Goal: Use online tool/utility: Utilize a website feature to perform a specific function

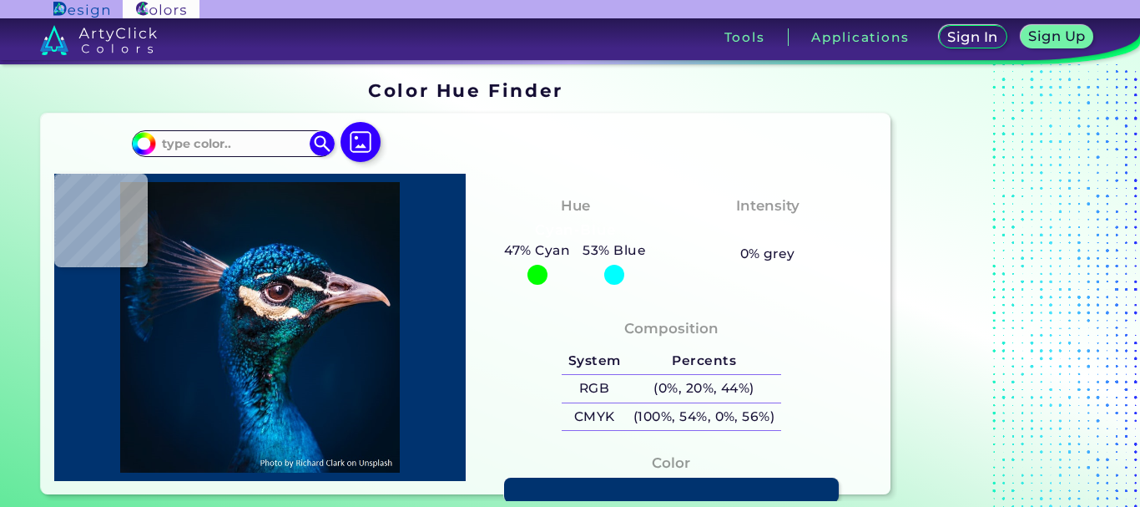
type input "#000000"
type input "#081319"
type input "#09141a"
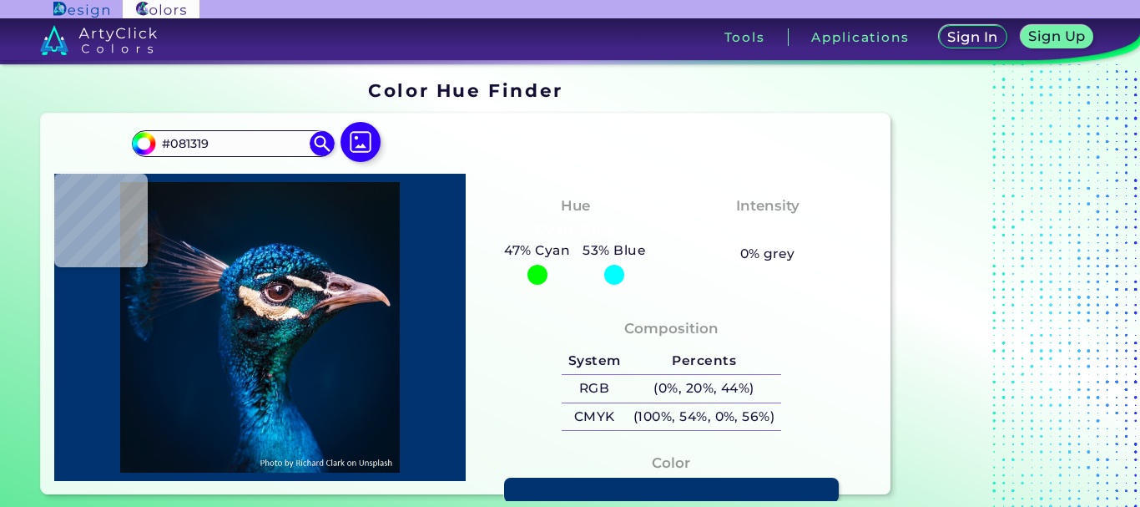
type input "#09141A"
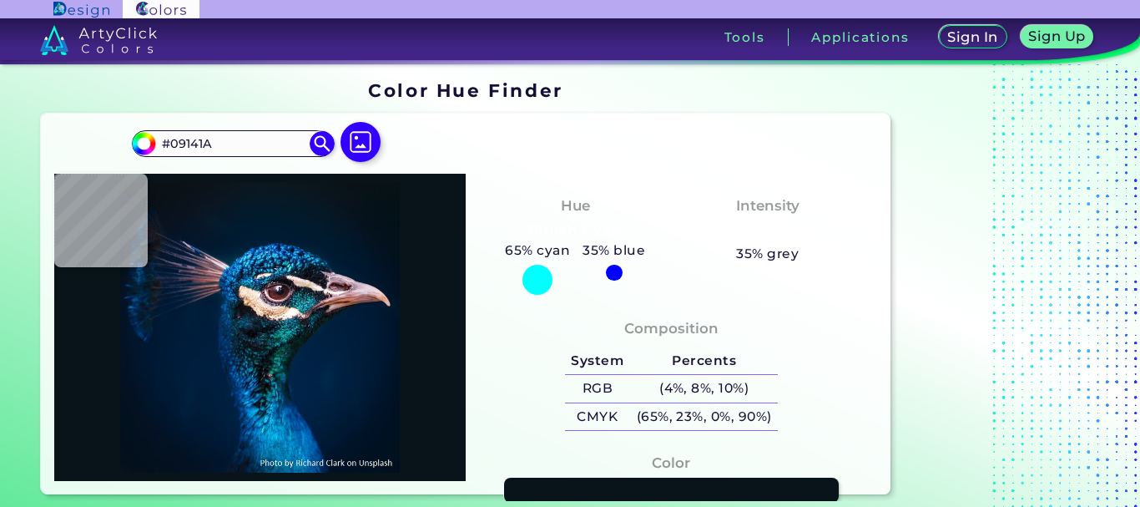
type input "#09131c"
type input "#09131C"
type input "#0a131a"
type input "#0A131A"
type input "#0a1823"
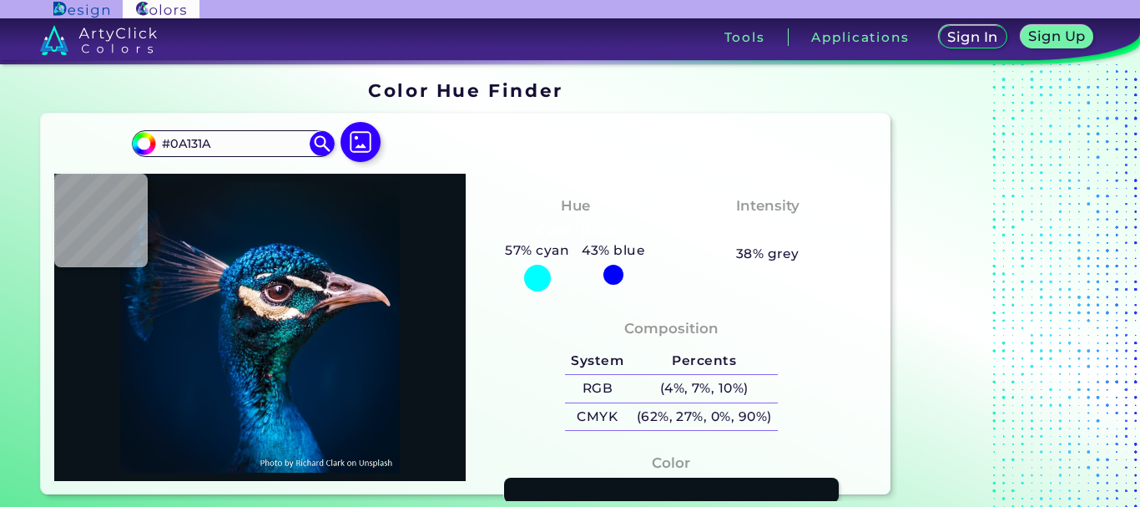
type input "#0A1823"
type input "#071923"
type input "#071a27"
type input "#071A27"
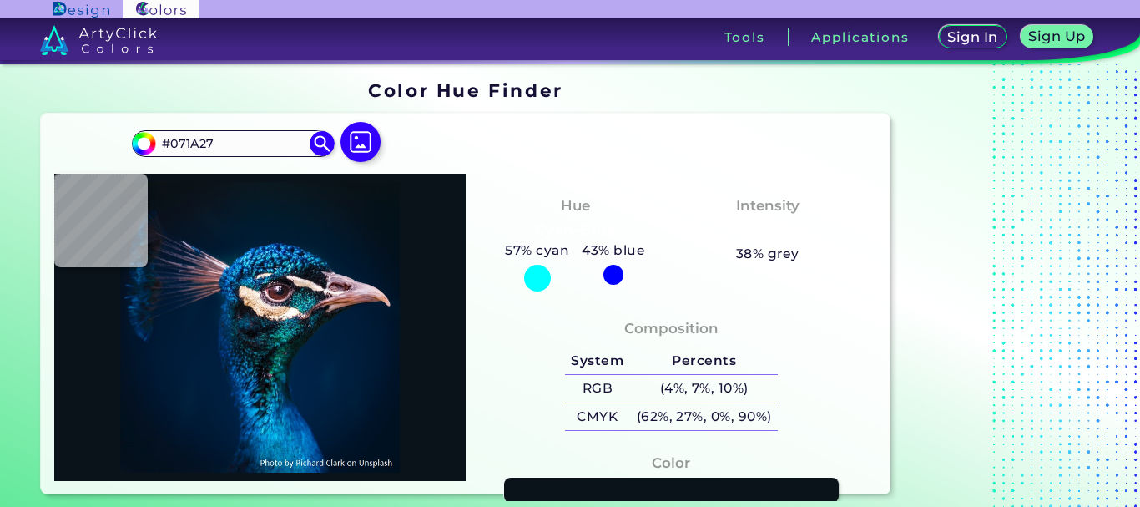
type input "#041a28"
type input "#041A28"
type input "#031a28"
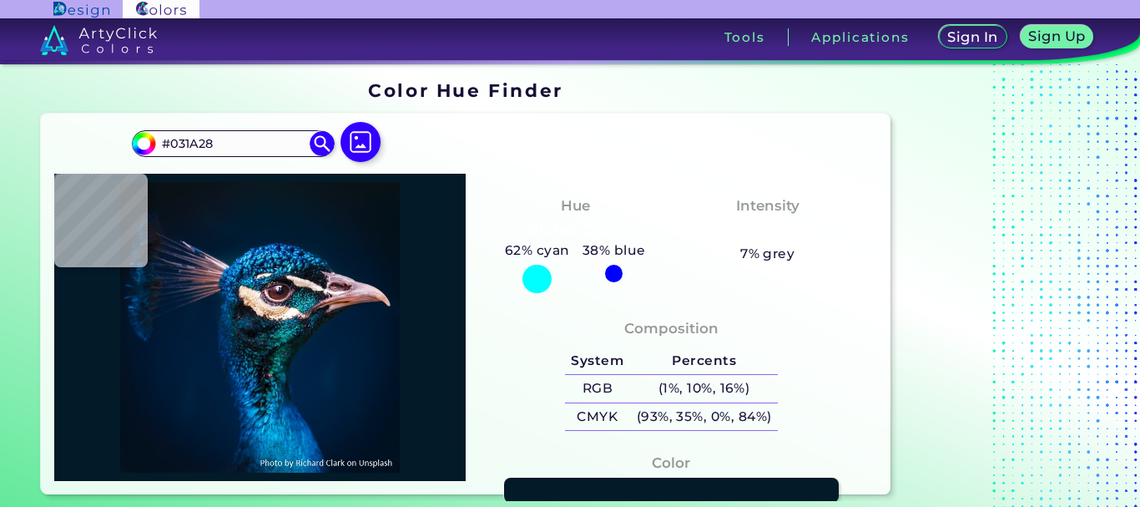
click at [250, 206] on img at bounding box center [260, 327] width 395 height 290
click at [320, 138] on img at bounding box center [322, 143] width 29 height 29
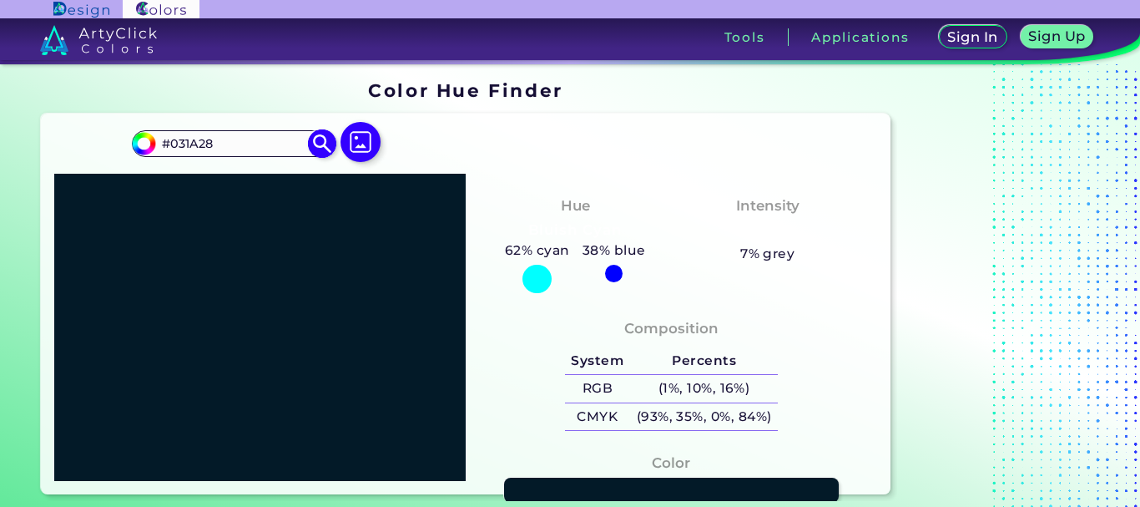
click at [260, 146] on input "#031A28" at bounding box center [233, 143] width 155 height 23
paste input "e7bec2"
type input "#e7bec2"
click at [331, 134] on img at bounding box center [322, 143] width 29 height 29
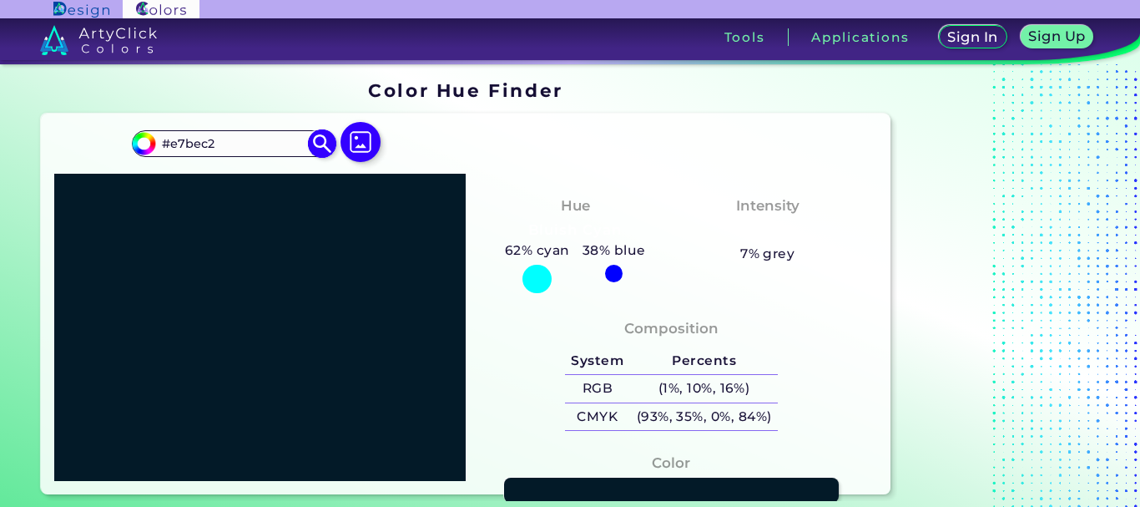
type input "#e7bec2"
type input "#E7BEC2"
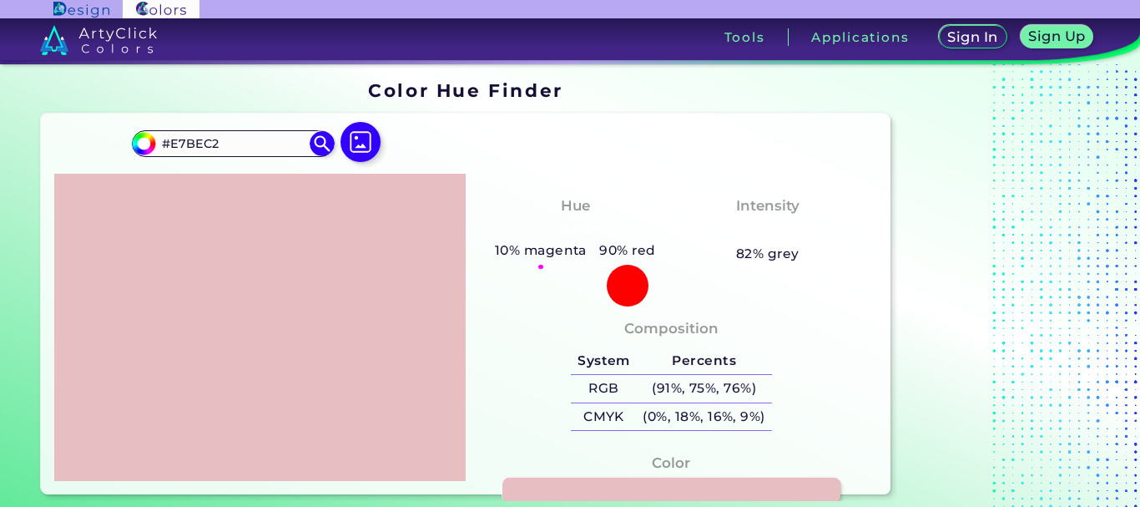
click at [561, 486] on link at bounding box center [672, 490] width 338 height 26
